Goal: Find specific page/section: Find specific page/section

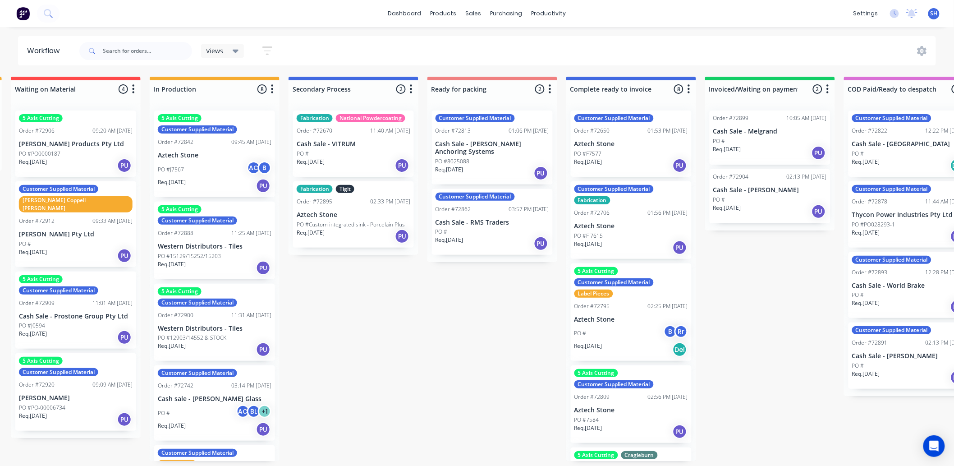
scroll to position [37, 0]
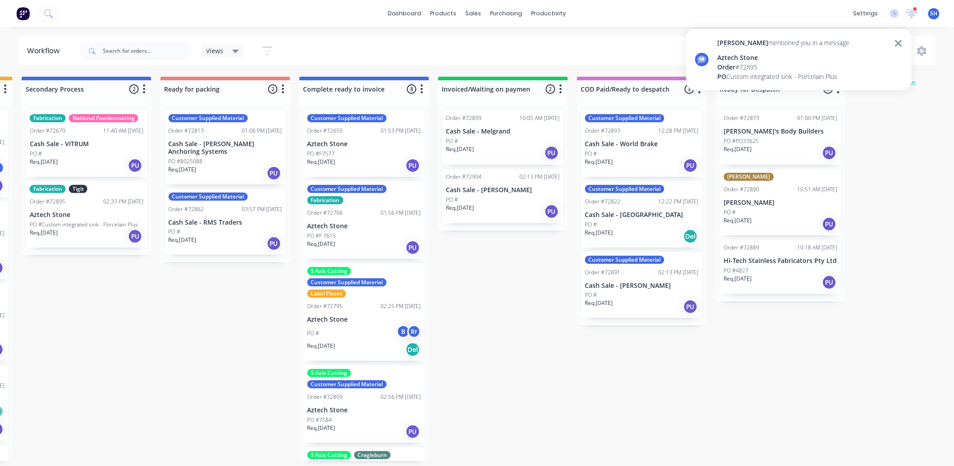
click at [754, 58] on div "Aztech Stone" at bounding box center [784, 57] width 132 height 9
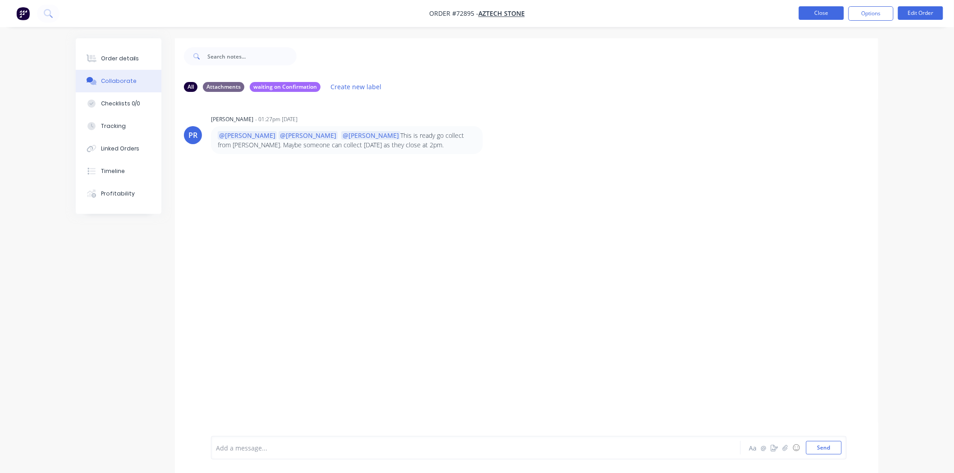
click at [812, 14] on button "Close" at bounding box center [821, 13] width 45 height 14
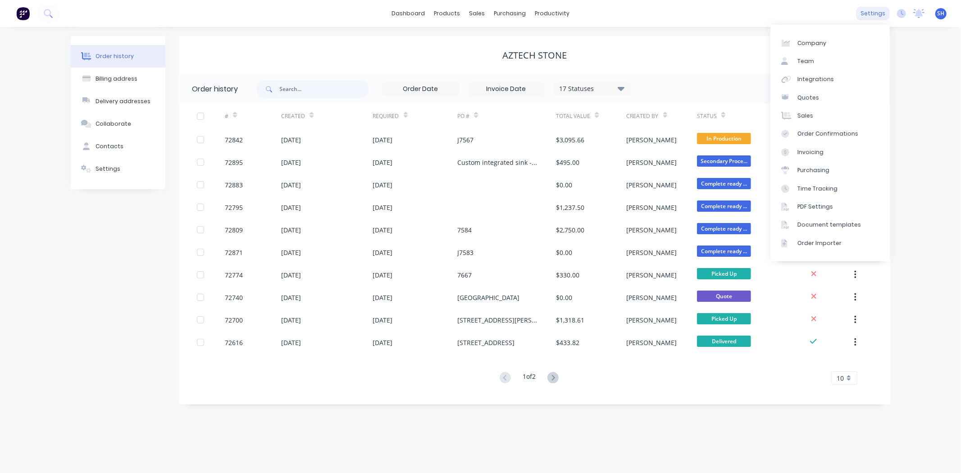
click at [881, 14] on div "settings" at bounding box center [873, 14] width 34 height 14
click at [820, 64] on link "Team" at bounding box center [830, 61] width 119 height 18
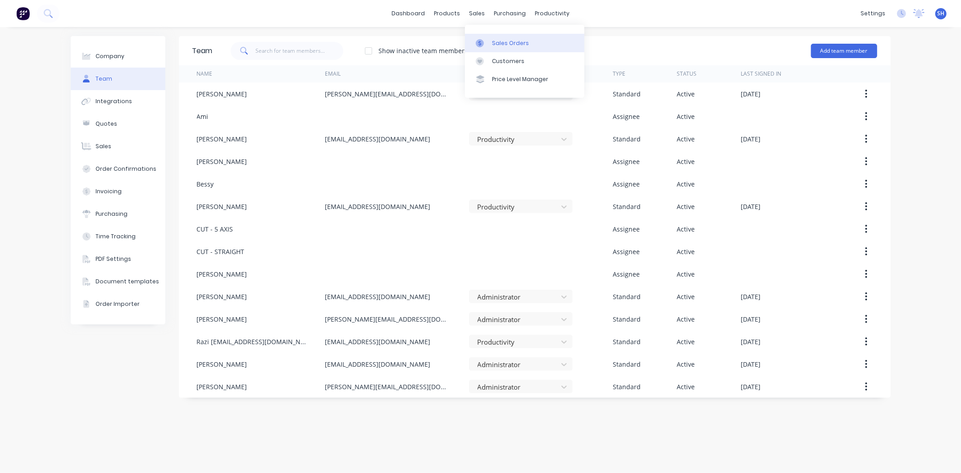
click at [489, 39] on div at bounding box center [483, 43] width 14 height 8
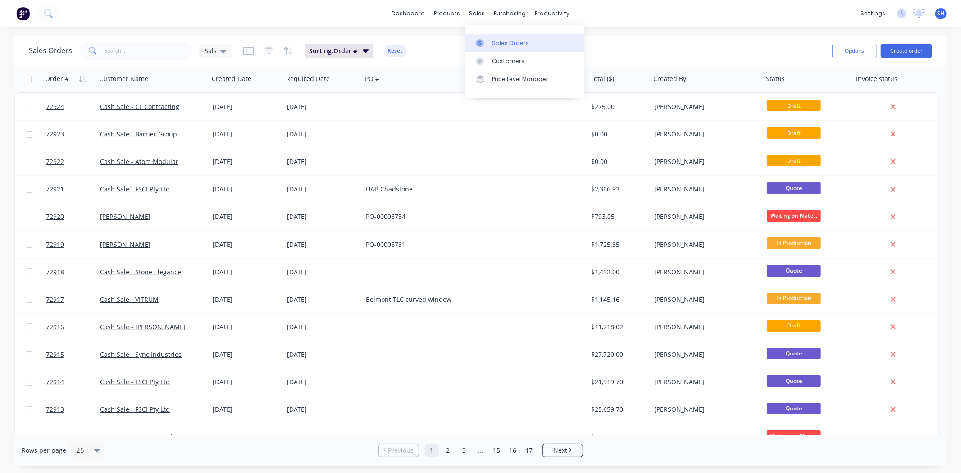
click at [488, 42] on div at bounding box center [483, 43] width 14 height 8
